Goal: Task Accomplishment & Management: Complete application form

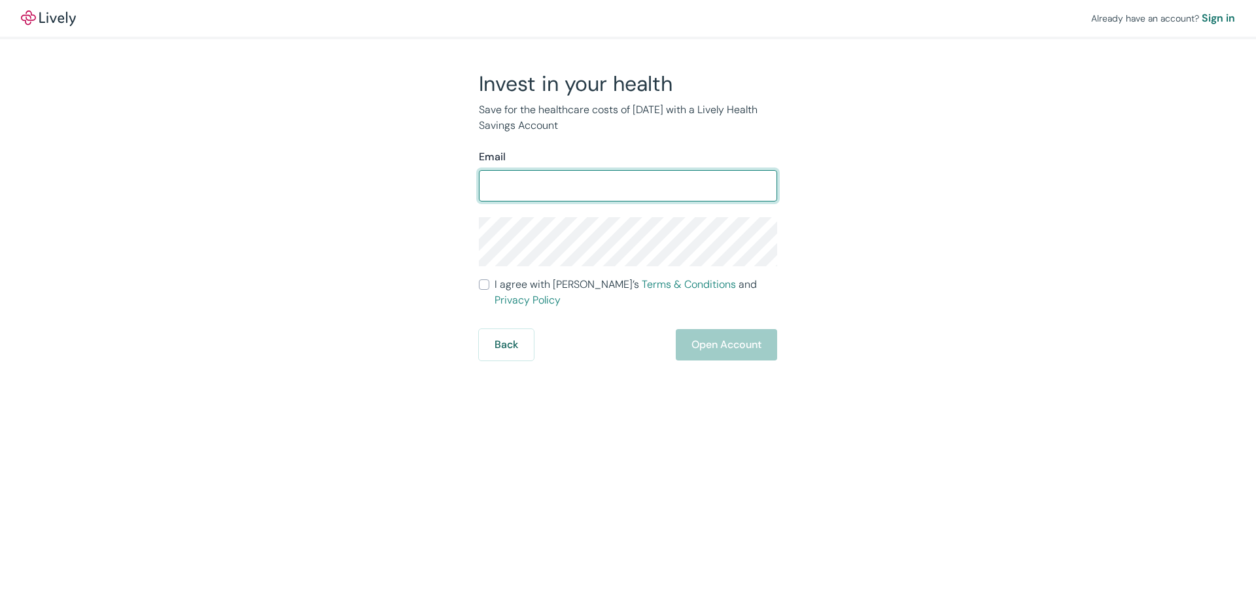
click at [497, 193] on input "Email" at bounding box center [628, 186] width 298 height 26
type input "[EMAIL_ADDRESS][DOMAIN_NAME]"
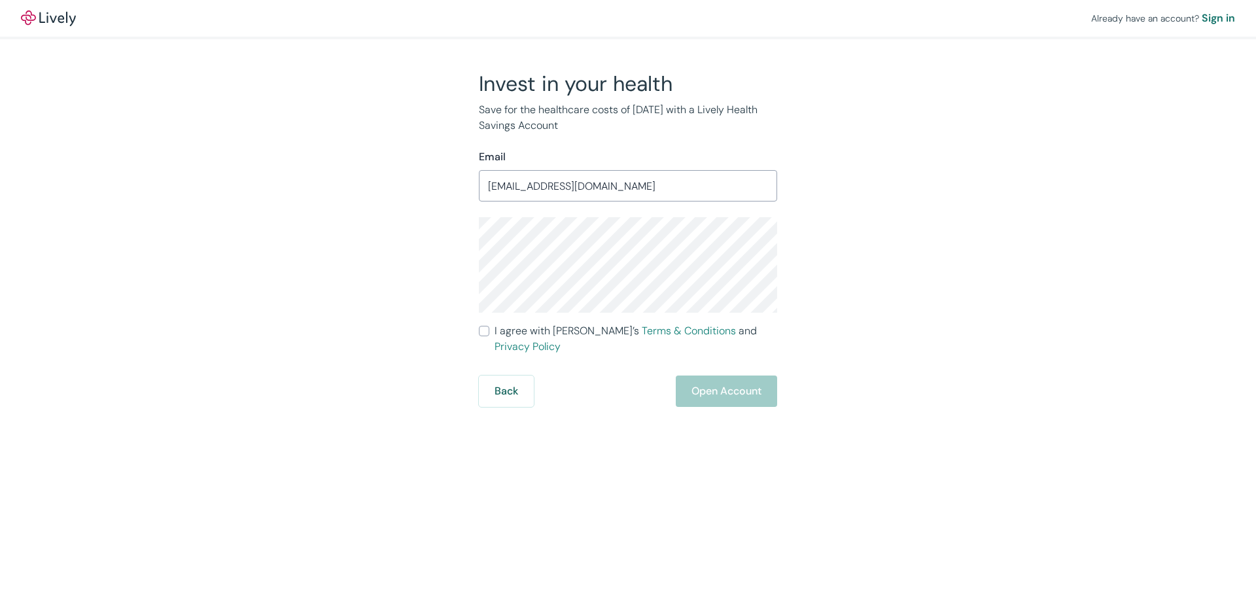
click at [898, 256] on div "Invest in your health Save for the healthcare costs of [DATE] with a Lively Hea…" at bounding box center [620, 239] width 628 height 336
click at [729, 377] on div "Back Open Account" at bounding box center [628, 390] width 298 height 31
click at [167, 192] on div "Already have an account? Sign in Invest in your health Save for the healthcare …" at bounding box center [628, 203] width 1256 height 407
click at [596, 404] on div "Already have an account? Sign in Invest in your health Save for the healthcare …" at bounding box center [628, 298] width 1256 height 596
click at [481, 328] on input "I agree with Lively’s Terms & Conditions and Privacy Policy" at bounding box center [484, 331] width 10 height 10
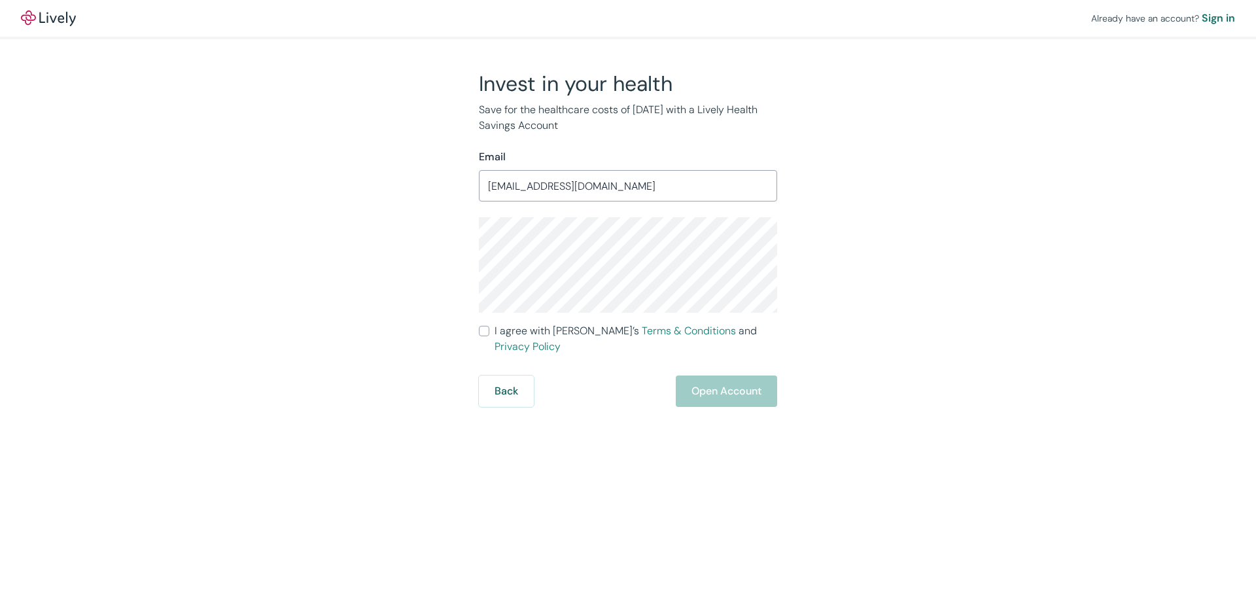
checkbox input "true"
click at [715, 375] on button "Open Account" at bounding box center [726, 390] width 101 height 31
